Goal: Task Accomplishment & Management: Use online tool/utility

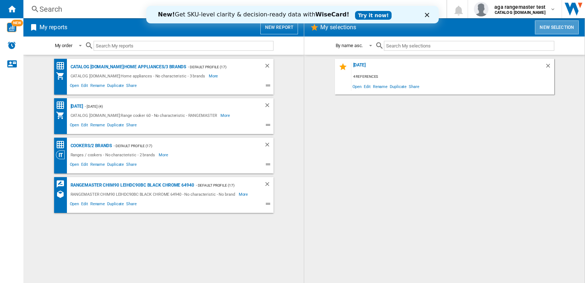
click at [564, 25] on button "New selection" at bounding box center [557, 27] width 44 height 14
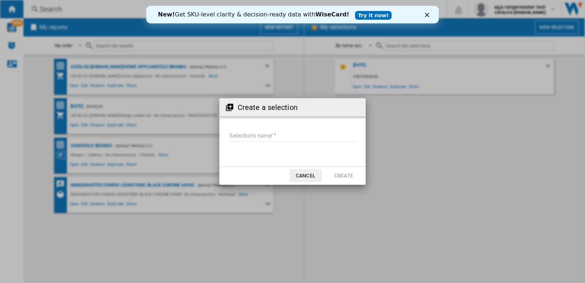
click at [261, 138] on input "Selection's name'" at bounding box center [292, 136] width 127 height 11
type input "*********"
click at [348, 174] on button "Create" at bounding box center [344, 175] width 32 height 13
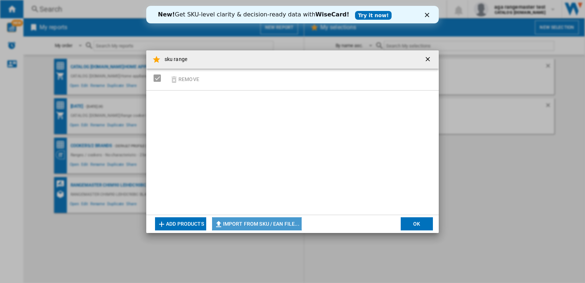
click at [289, 226] on button "Import from SKU / EAN file..." at bounding box center [257, 224] width 90 height 13
click at [269, 222] on button "Import from SKU / EAN file..." at bounding box center [257, 224] width 90 height 13
type input "**********"
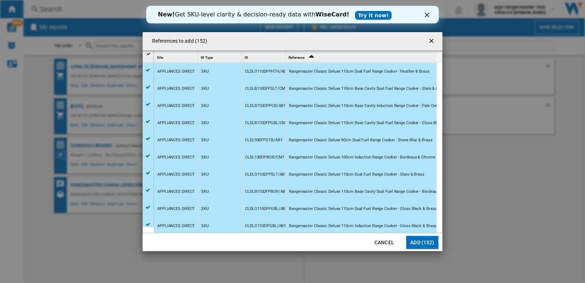
click at [417, 242] on button "Add (152)" at bounding box center [422, 242] width 32 height 13
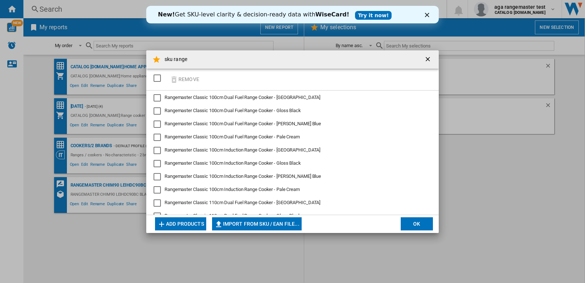
click at [427, 226] on button "OK" at bounding box center [417, 224] width 32 height 13
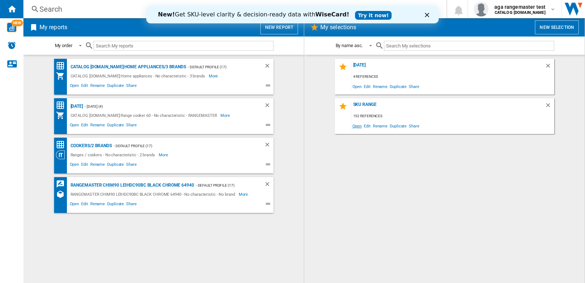
click at [356, 126] on span "Open" at bounding box center [357, 126] width 12 height 10
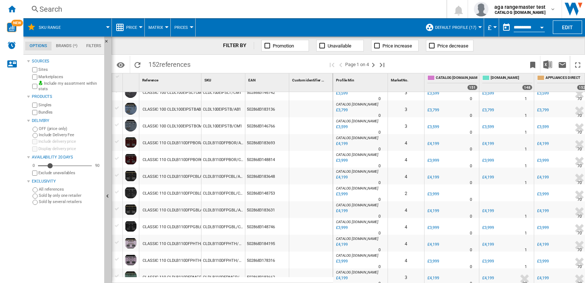
scroll to position [665, 0]
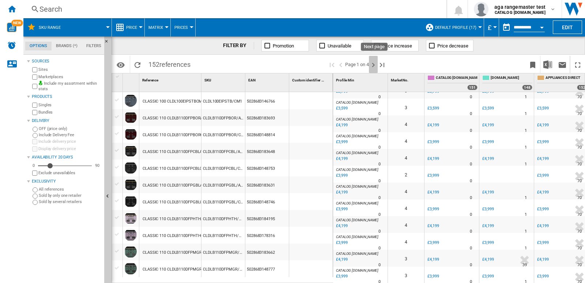
click at [374, 65] on ng-md-icon "Next page" at bounding box center [373, 65] width 9 height 9
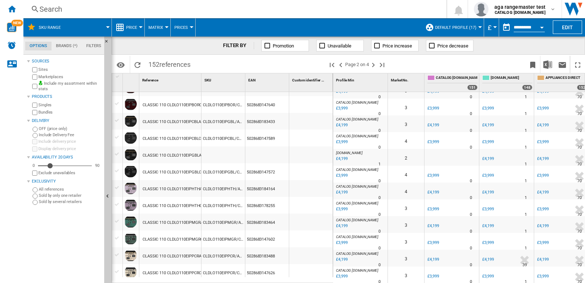
scroll to position [654, 0]
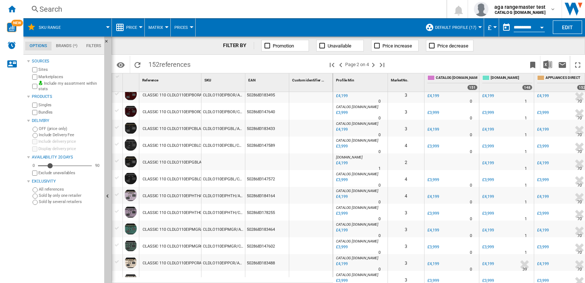
click at [179, 163] on div "CLASSIC 110 CLDLO110EIPGBLAB1 BLACK 18343" at bounding box center [187, 162] width 89 height 17
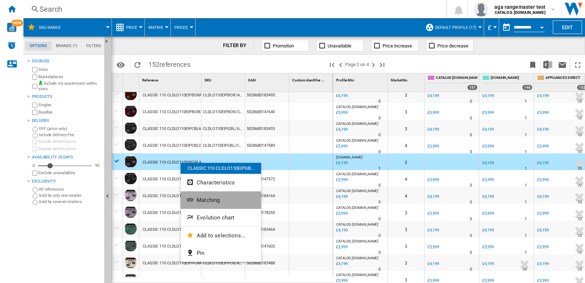
click at [205, 200] on span "Matching" at bounding box center [208, 200] width 23 height 7
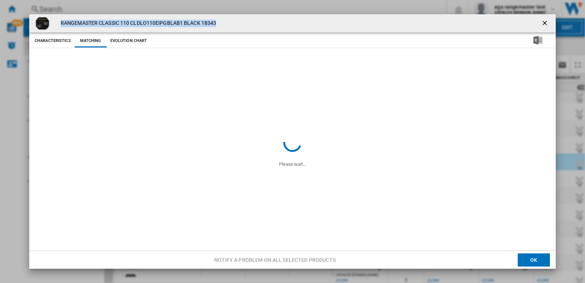
drag, startPoint x: 218, startPoint y: 23, endPoint x: 59, endPoint y: 24, distance: 158.3
click at [59, 24] on div "RANGEMASTER CLASSIC 110 CLDLO110EIPGBLAB1 BLACK 18343" at bounding box center [292, 23] width 527 height 18
copy h4 "RANGEMASTER CLASSIC 110 CLDLO110EIPGBLAB1 BLACK 18343"
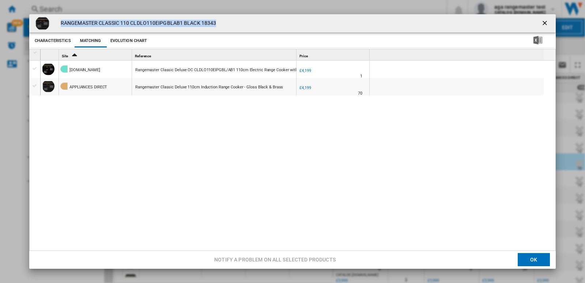
copy h4 "RANGEMASTER CLASSIC 110 CLDLO110EIPGBLAB1 BLACK 18343"
click at [541, 24] on ng-md-icon "getI18NText('BUTTONS.CLOSE_DIALOG')" at bounding box center [545, 23] width 9 height 9
